Goal: Task Accomplishment & Management: Use online tool/utility

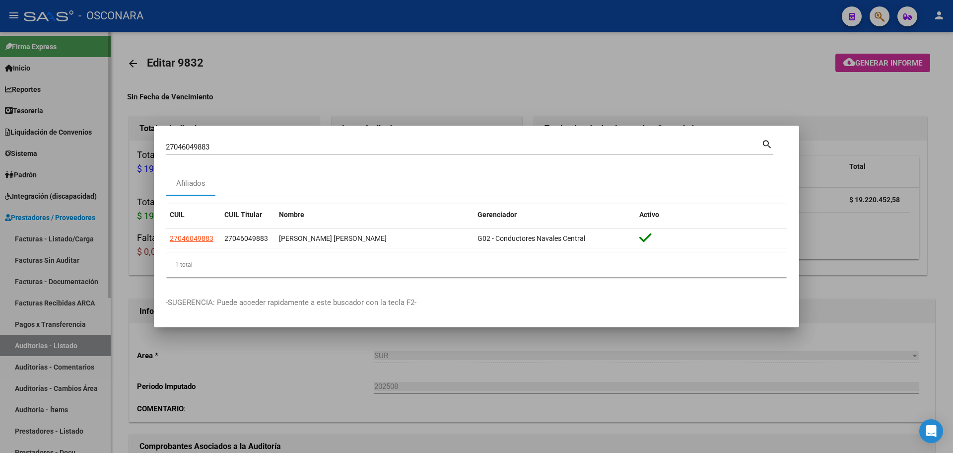
click at [13, 277] on div at bounding box center [476, 226] width 953 height 453
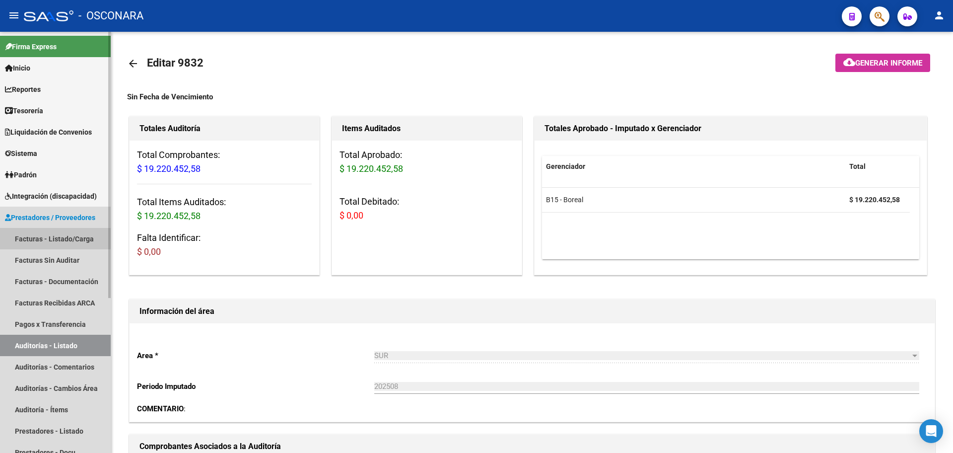
click at [71, 246] on link "Facturas - Listado/Carga" at bounding box center [55, 238] width 111 height 21
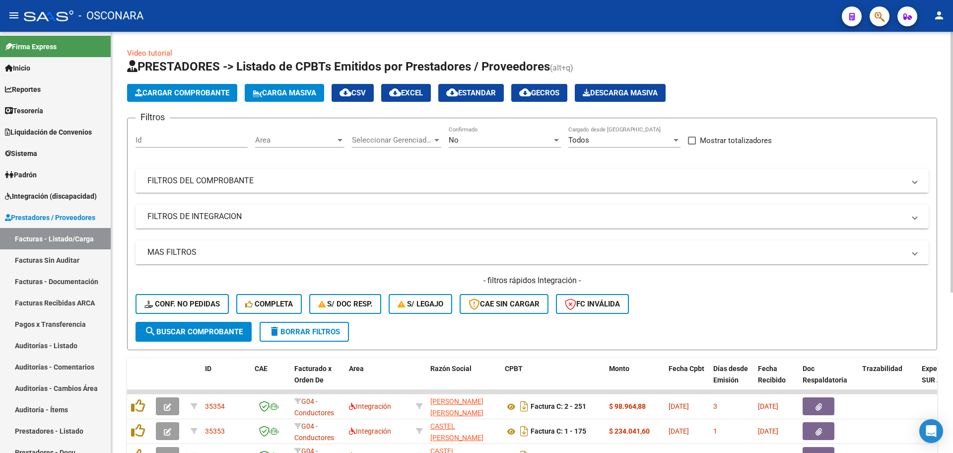
click at [229, 179] on mat-panel-title "FILTROS DEL COMPROBANTE" at bounding box center [526, 180] width 758 height 11
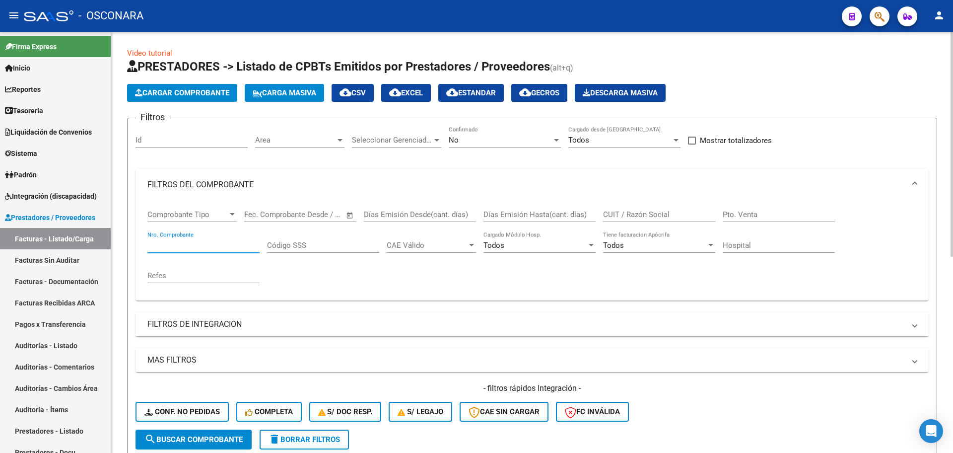
click at [208, 246] on input "Nro. Comprobante" at bounding box center [203, 245] width 112 height 9
type input "5254"
click at [515, 142] on div "No" at bounding box center [500, 140] width 103 height 9
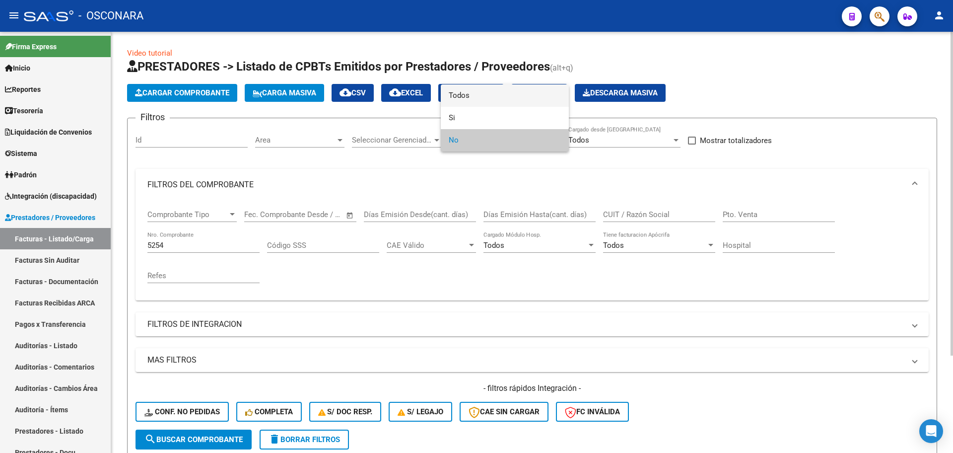
click at [535, 92] on span "Todos" at bounding box center [505, 95] width 112 height 22
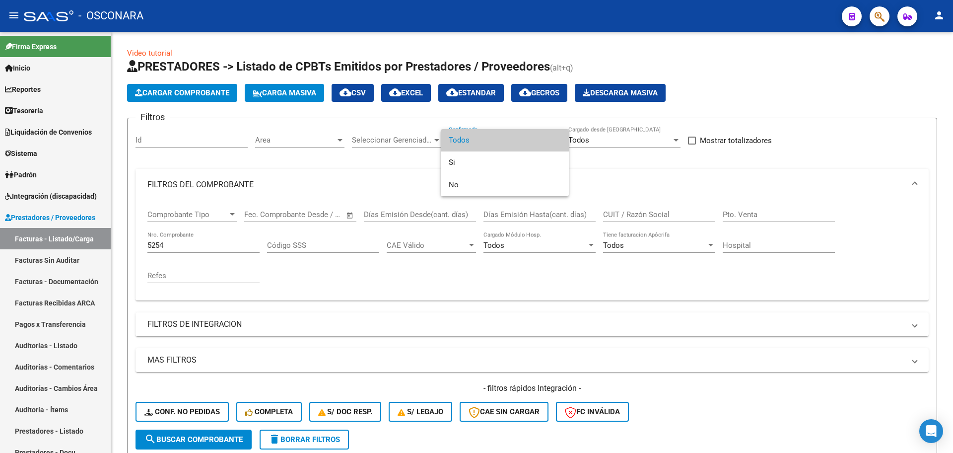
click at [354, 294] on div at bounding box center [476, 226] width 953 height 453
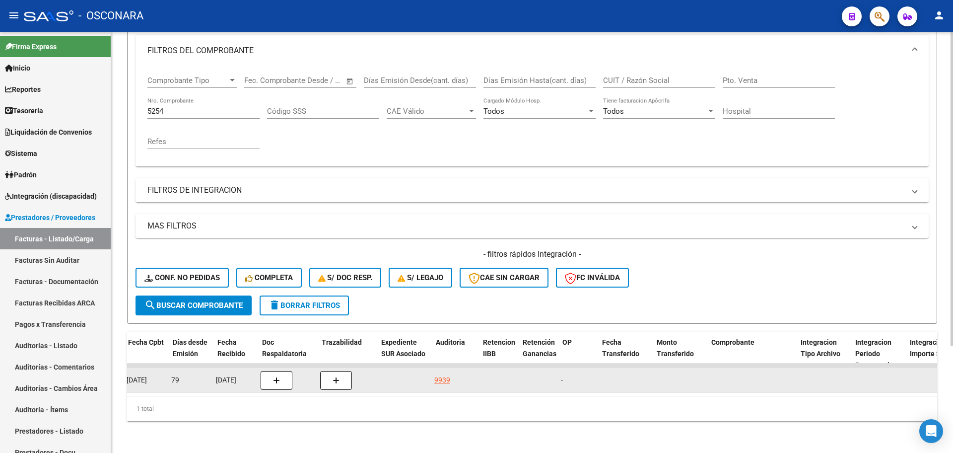
scroll to position [0, 541]
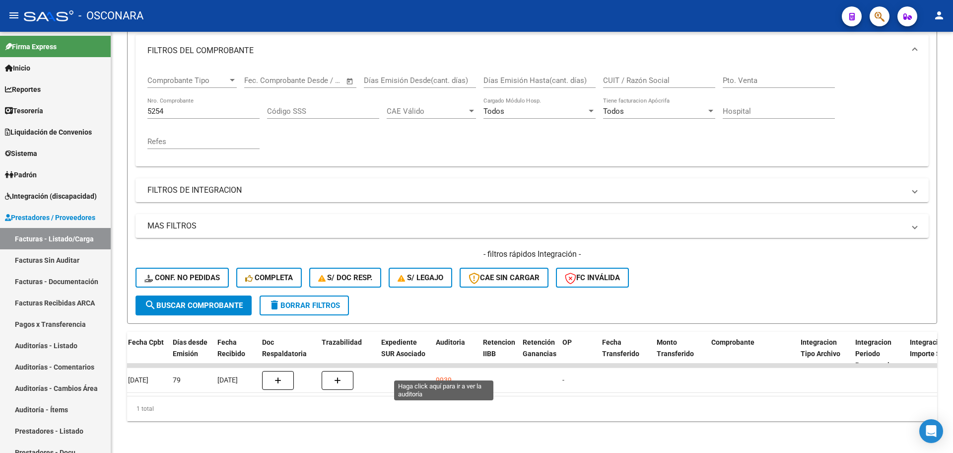
click at [448, 374] on div "9939" at bounding box center [444, 379] width 16 height 11
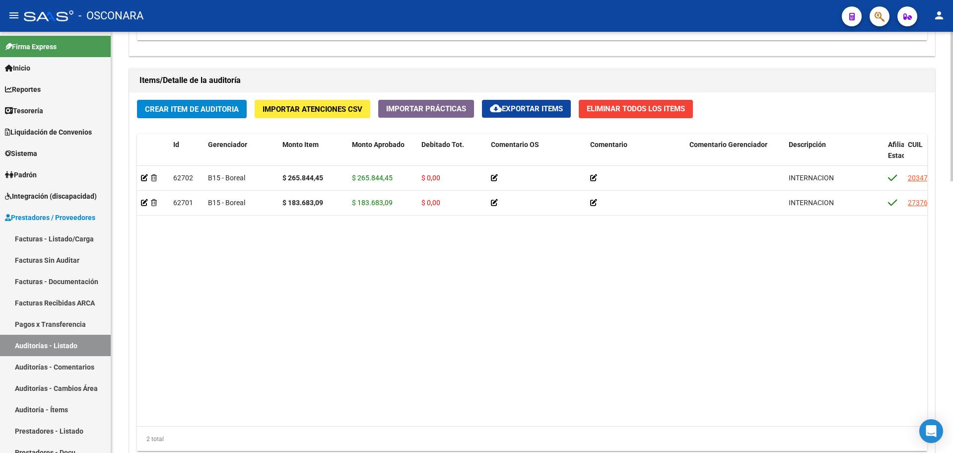
scroll to position [764, 0]
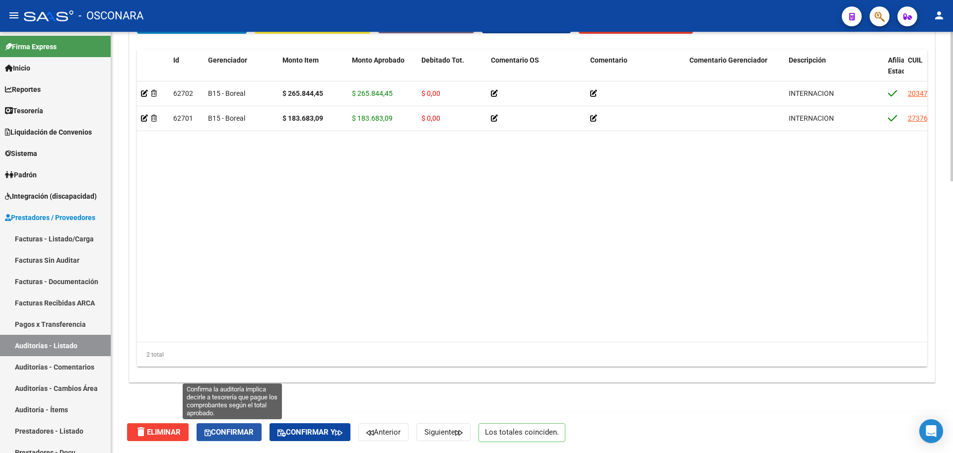
drag, startPoint x: 244, startPoint y: 430, endPoint x: 233, endPoint y: 430, distance: 11.4
click at [233, 430] on span "Confirmar" at bounding box center [229, 431] width 49 height 9
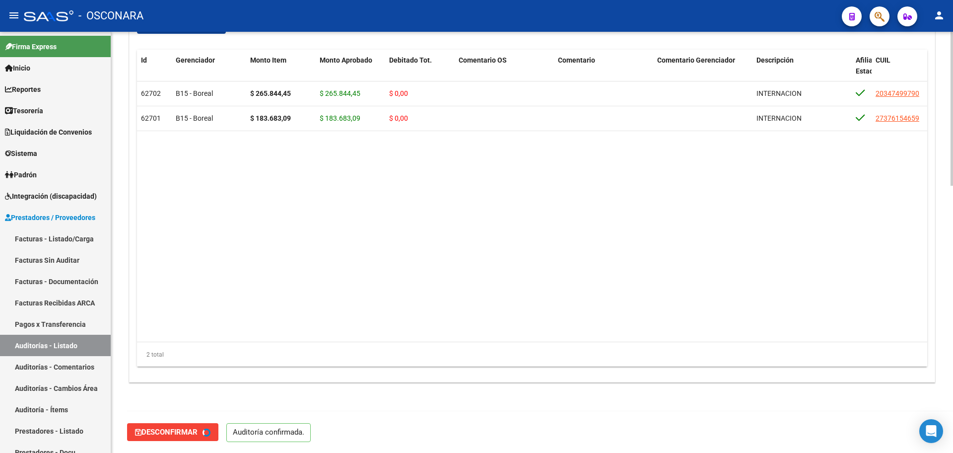
type input "202509"
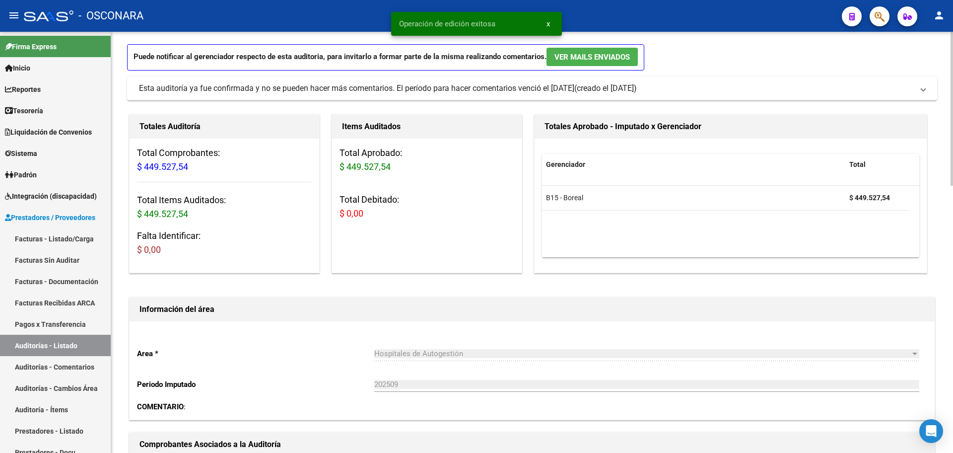
scroll to position [0, 0]
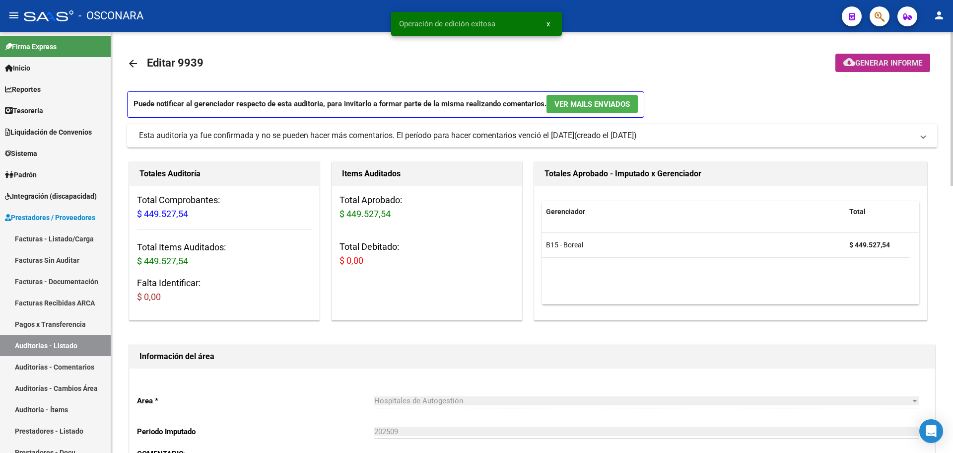
click at [917, 59] on span "Generar informe" at bounding box center [888, 63] width 67 height 9
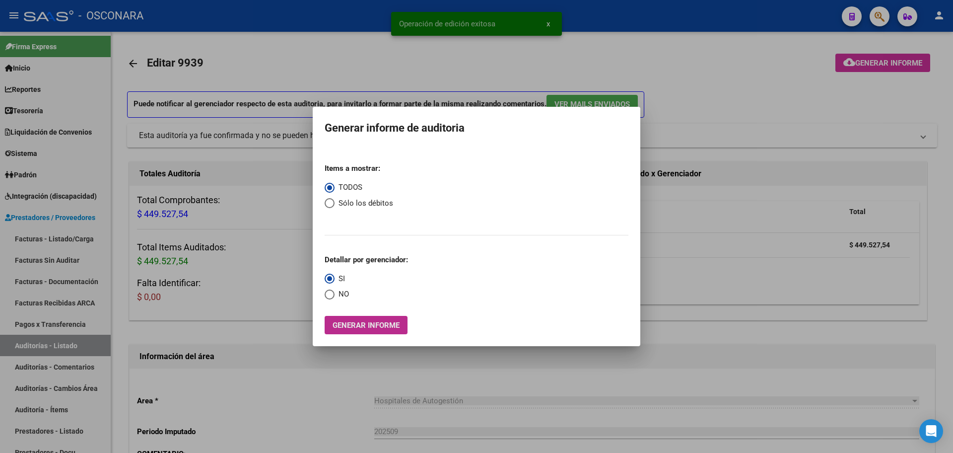
click at [394, 324] on span "Generar informe" at bounding box center [366, 325] width 67 height 9
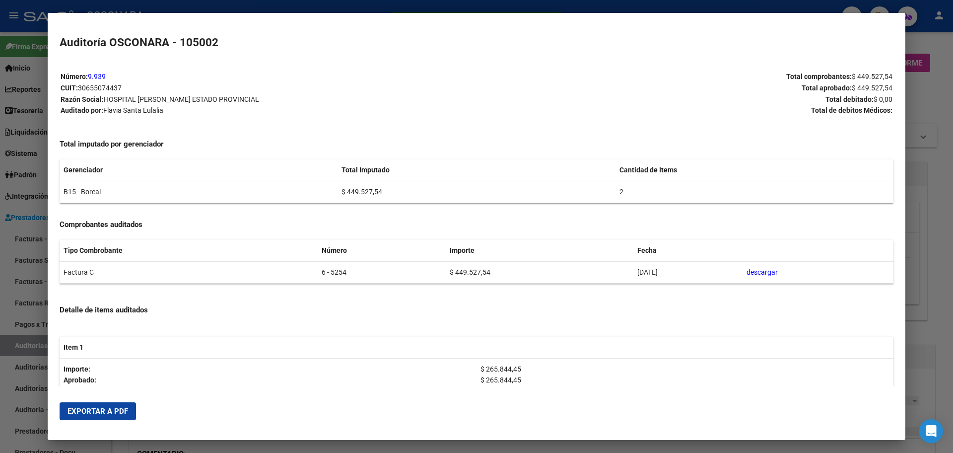
drag, startPoint x: 92, startPoint y: 406, endPoint x: 412, endPoint y: 253, distance: 354.4
click at [92, 407] on span "Exportar a PDF" at bounding box center [98, 411] width 61 height 9
click at [0, 297] on div at bounding box center [476, 226] width 953 height 453
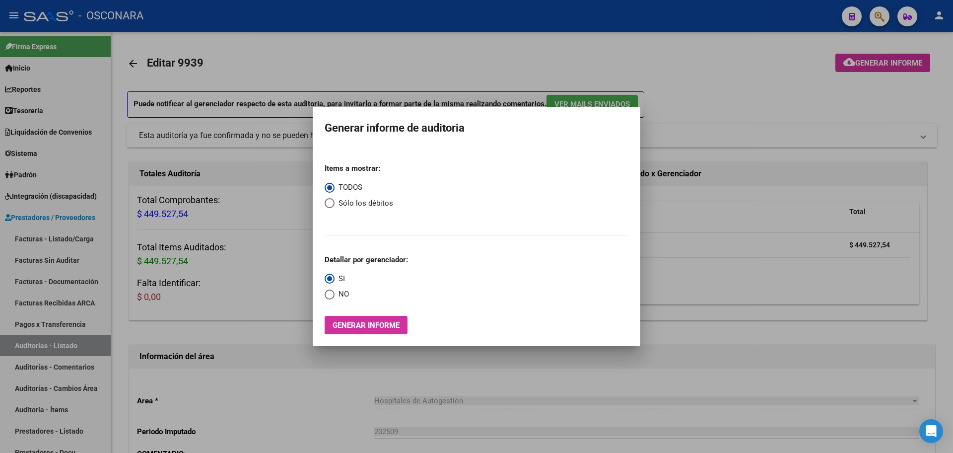
click at [562, 68] on div at bounding box center [476, 226] width 953 height 453
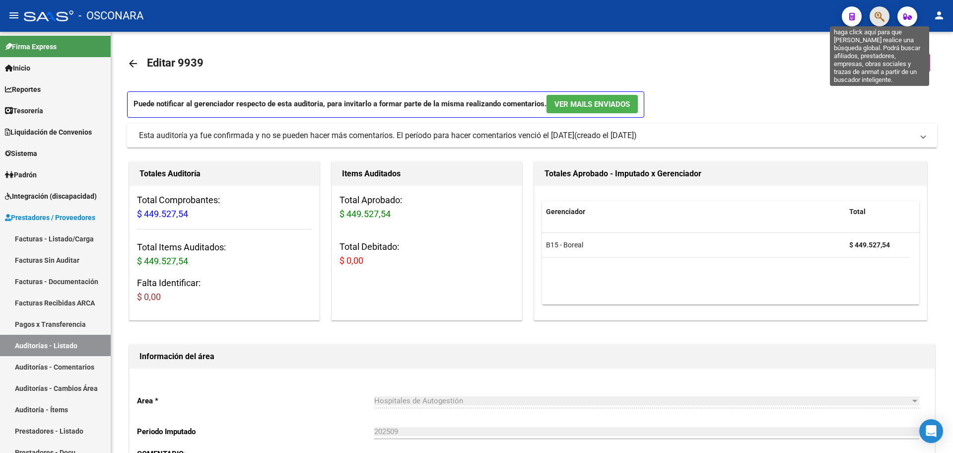
click at [883, 13] on button "button" at bounding box center [880, 16] width 20 height 20
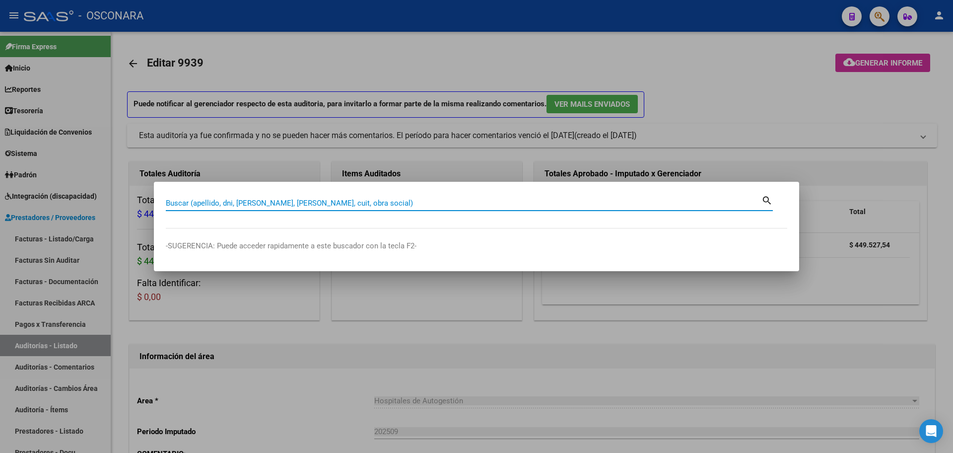
paste input "20-17447796-6"
type input "20174477966"
